Goal: Transaction & Acquisition: Purchase product/service

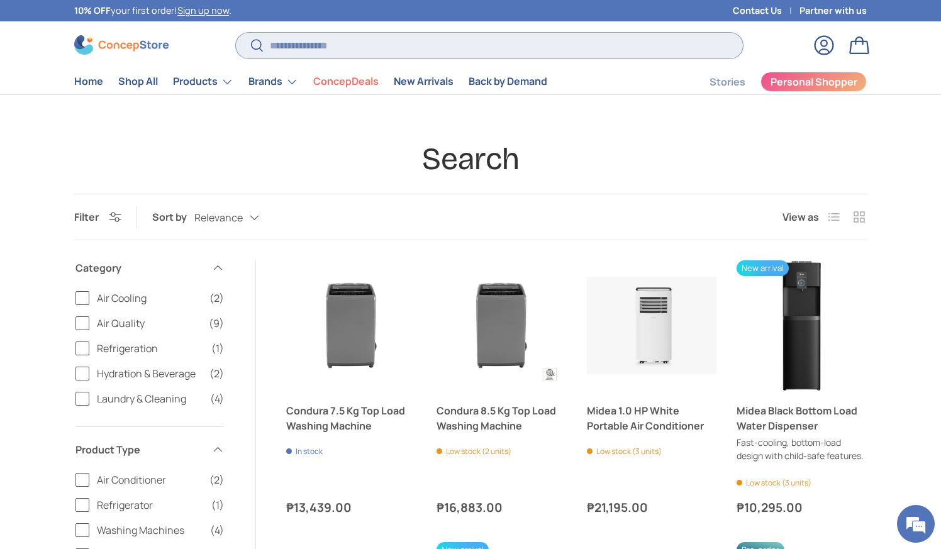
click at [541, 43] on input "Search" at bounding box center [489, 46] width 507 height 26
click at [532, 45] on input "Search" at bounding box center [489, 46] width 507 height 26
click at [531, 45] on input "Search" at bounding box center [489, 46] width 507 height 26
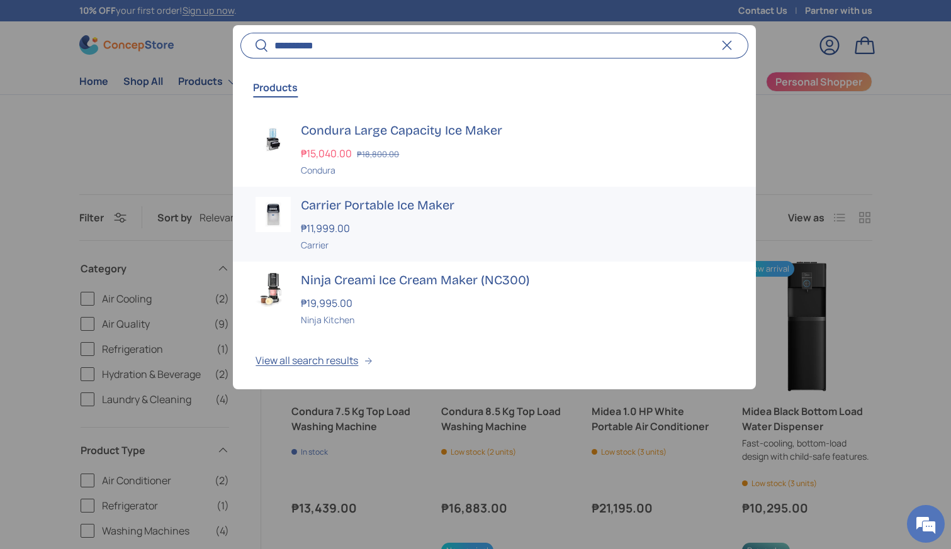
type input "*********"
click at [451, 218] on div "Carrier Portable Ice Maker ₱11,999.00 Unit price / Unavailable Carrier" at bounding box center [517, 224] width 432 height 55
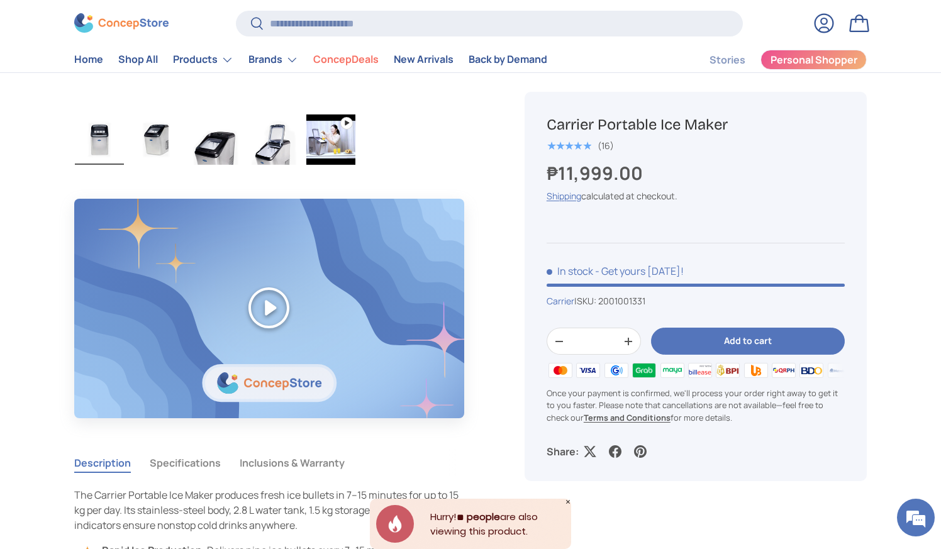
scroll to position [755, 0]
